Goal: Find specific page/section: Find specific page/section

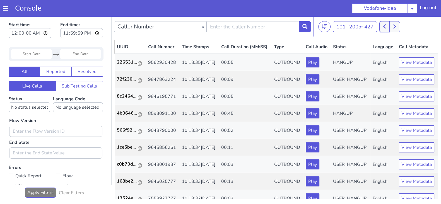
click at [382, 28] on button at bounding box center [385, 26] width 10 height 11
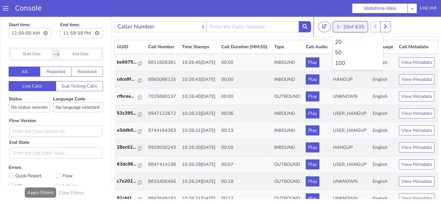
click at [345, 28] on span "20 of 635" at bounding box center [353, 26] width 21 height 7
click at [340, 66] on li "100" at bounding box center [358, 63] width 46 height 8
click at [341, 28] on button "1 - 20 of 637" at bounding box center [350, 26] width 35 height 11
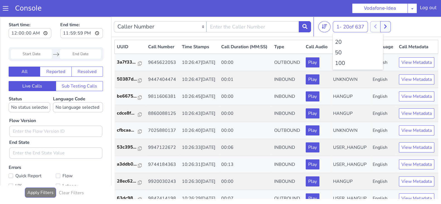
click at [341, 63] on li "100" at bounding box center [358, 63] width 46 height 8
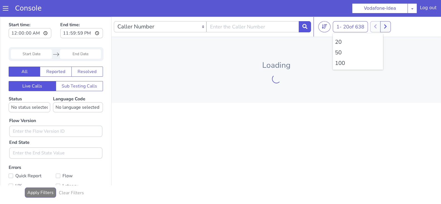
click at [341, 63] on li "100" at bounding box center [358, 63] width 46 height 8
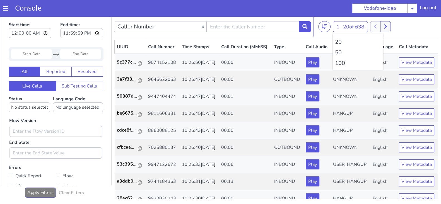
click at [341, 63] on li "100" at bounding box center [358, 63] width 46 height 8
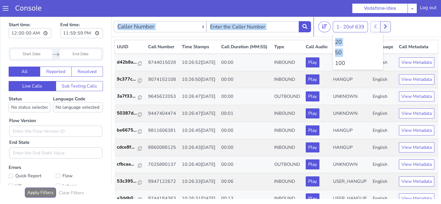
click at [341, 63] on li "100" at bounding box center [358, 63] width 46 height 8
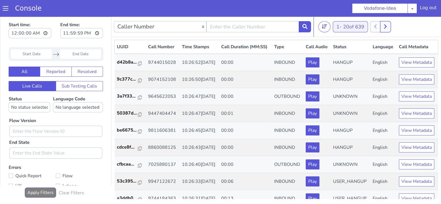
drag, startPoint x: 388, startPoint y: 26, endPoint x: 343, endPoint y: 31, distance: 44.7
click at [385, 26] on button at bounding box center [386, 26] width 10 height 11
click at [343, 30] on button "21 - 40 of 639" at bounding box center [352, 26] width 38 height 11
click at [341, 63] on li "100" at bounding box center [358, 63] width 46 height 8
